Goal: Task Accomplishment & Management: Manage account settings

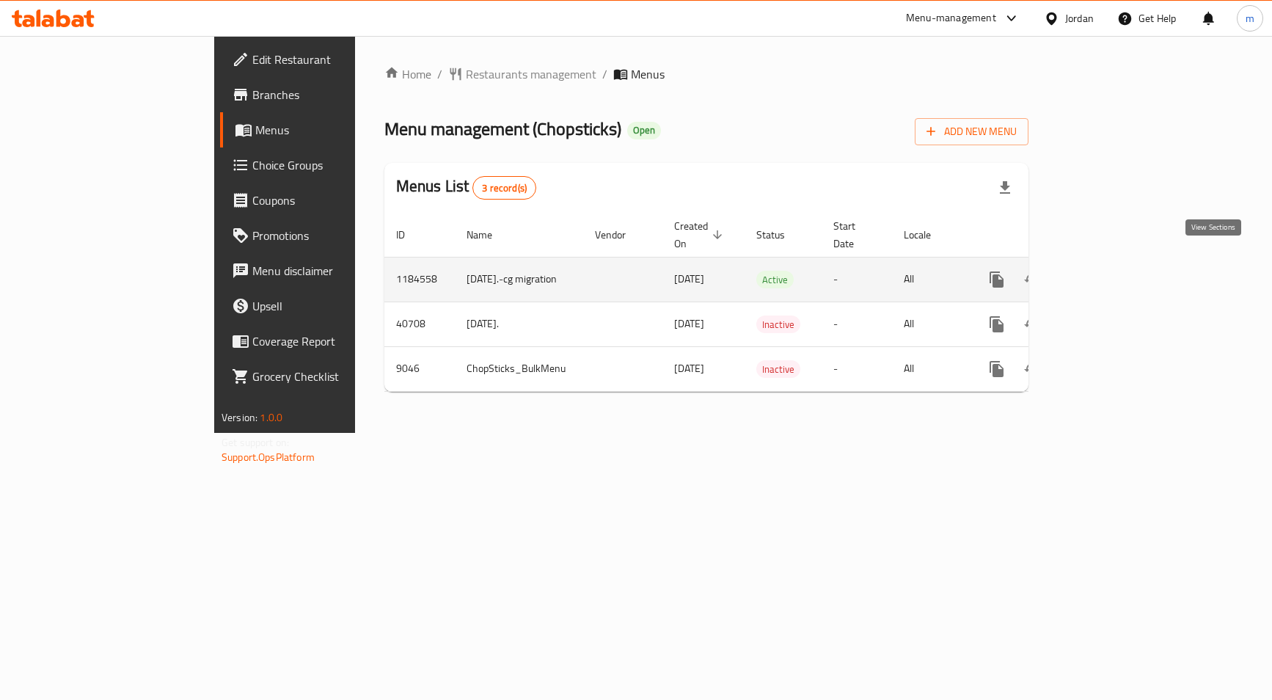
click at [1109, 273] on icon "enhanced table" at bounding box center [1102, 279] width 13 height 13
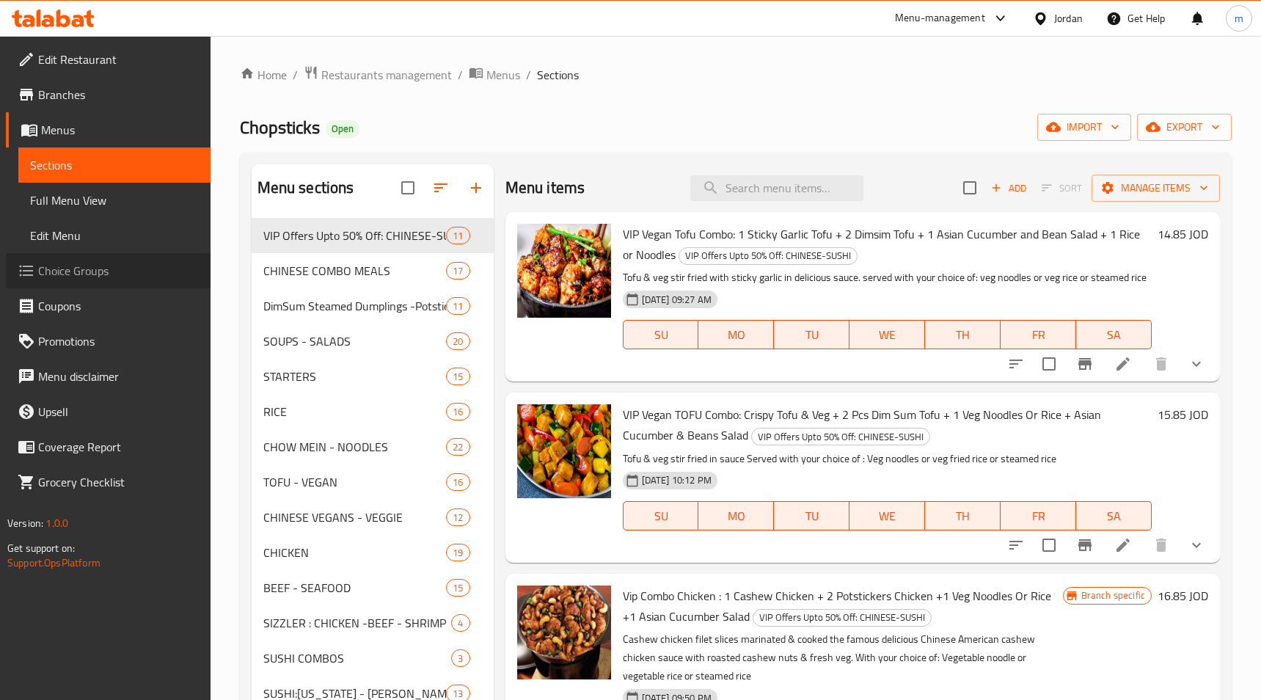
click at [84, 269] on span "Choice Groups" at bounding box center [118, 271] width 161 height 18
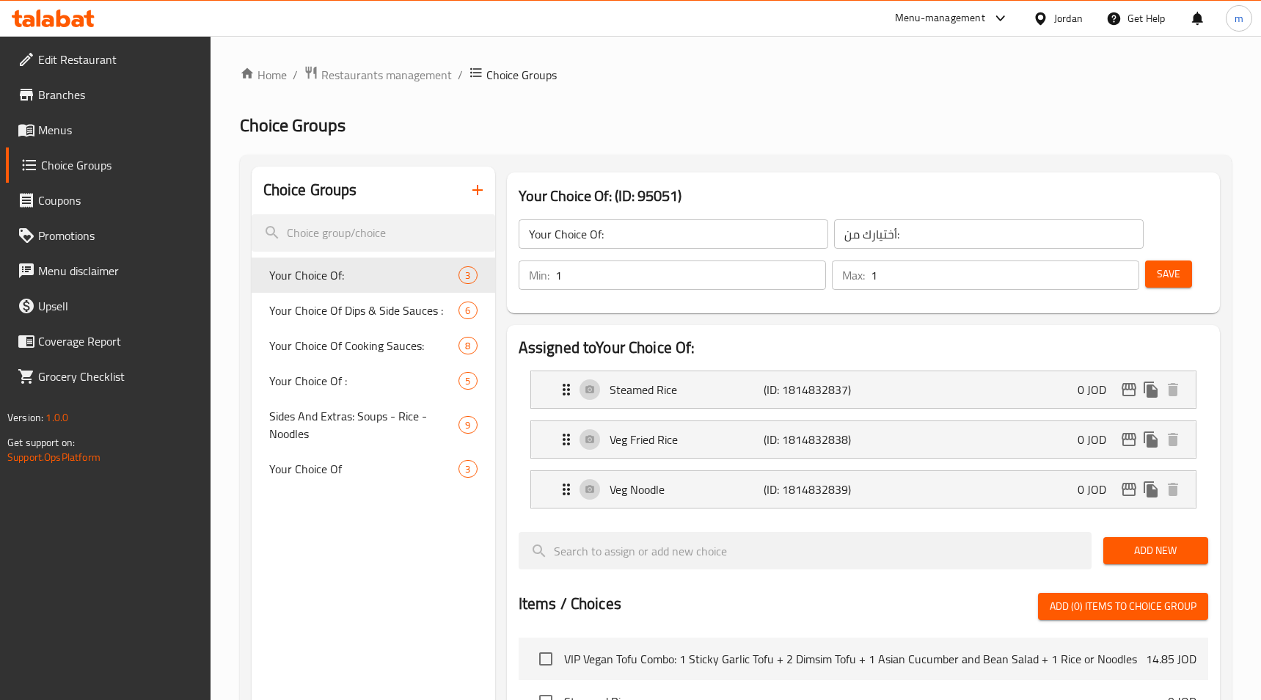
click at [771, 149] on div "Home / Restaurants management / Choice Groups Choice Groups Choice Groups Your …" at bounding box center [736, 624] width 992 height 1118
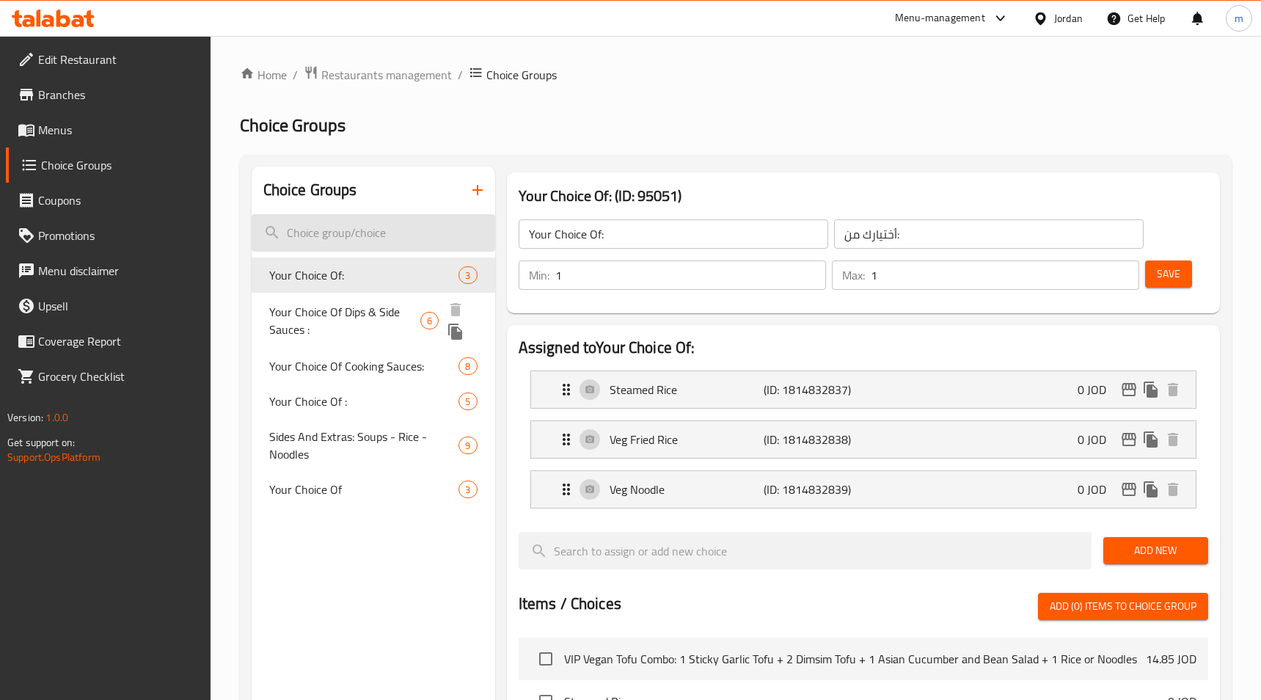
drag, startPoint x: 356, startPoint y: 317, endPoint x: 477, endPoint y: 222, distance: 153.7
click at [356, 317] on span "Your Choice Of Dips & Side Sauces :" at bounding box center [345, 320] width 152 height 35
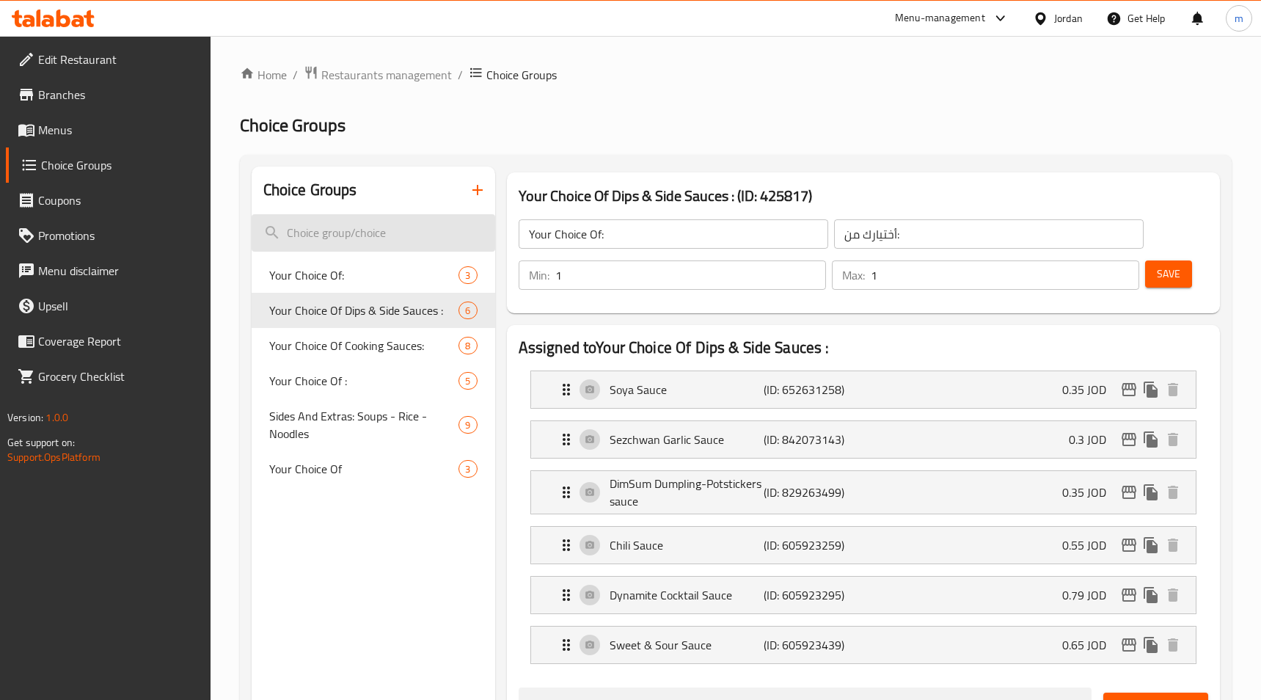
type input "Your Choice Of Dips & Side Sauces :"
type input "اختيارك من [DEMOGRAPHIC_DATA] والغموس:"
type input "0"
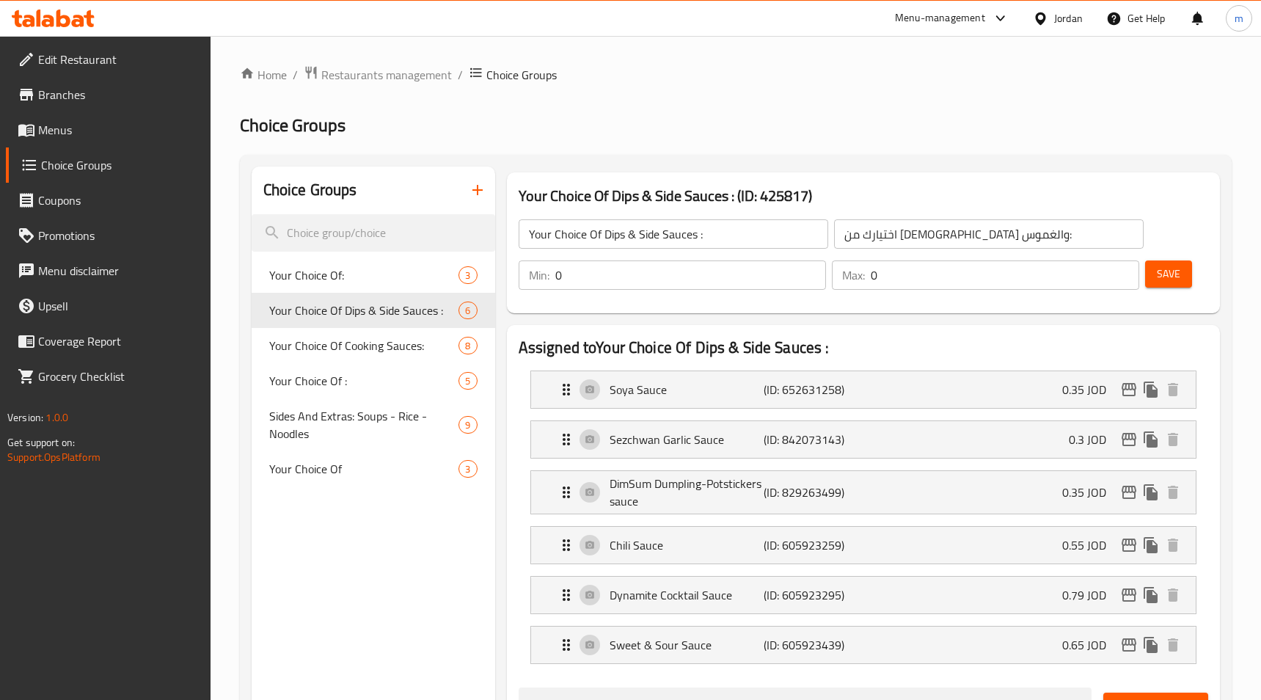
click at [675, 117] on h2 "Choice Groups" at bounding box center [736, 125] width 992 height 23
click at [362, 79] on span "Restaurants management" at bounding box center [386, 75] width 131 height 18
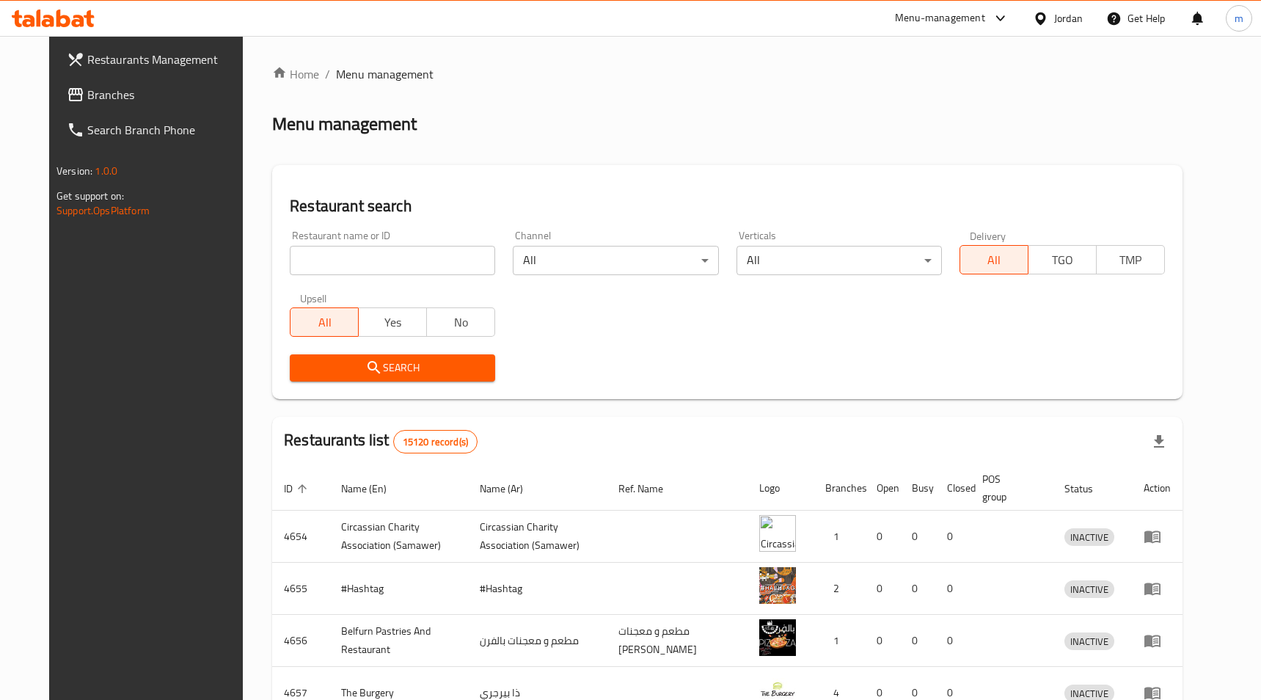
click at [76, 95] on div at bounding box center [630, 350] width 1261 height 700
click at [87, 95] on span "Branches" at bounding box center [167, 95] width 161 height 18
